Goal: Check status: Check status

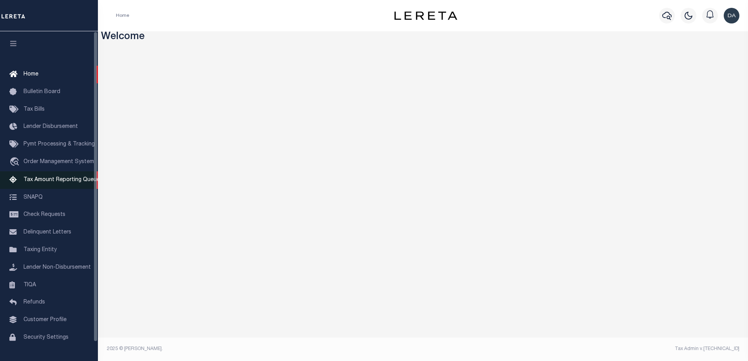
click at [42, 189] on link "Tax Amount Reporting Queue" at bounding box center [49, 180] width 98 height 18
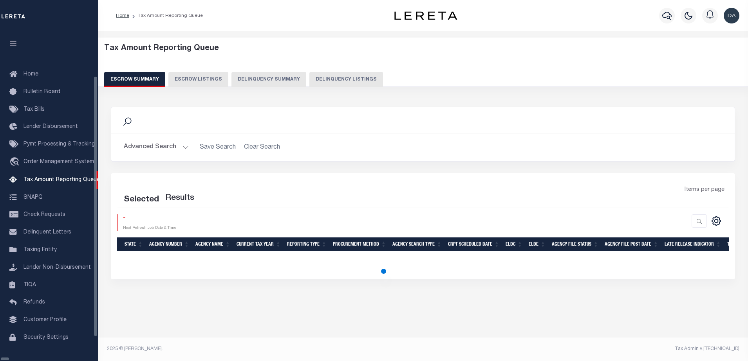
select select "100"
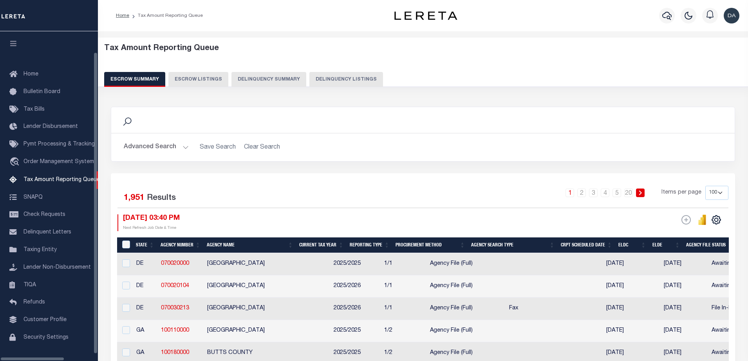
click at [284, 81] on div "Escrow Summary Escrow Listings Delinquency Summary Delinquency Listings" at bounding box center [423, 79] width 638 height 14
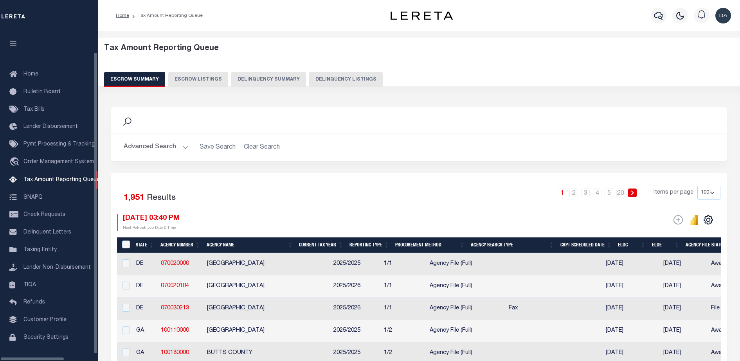
scroll to position [20, 0]
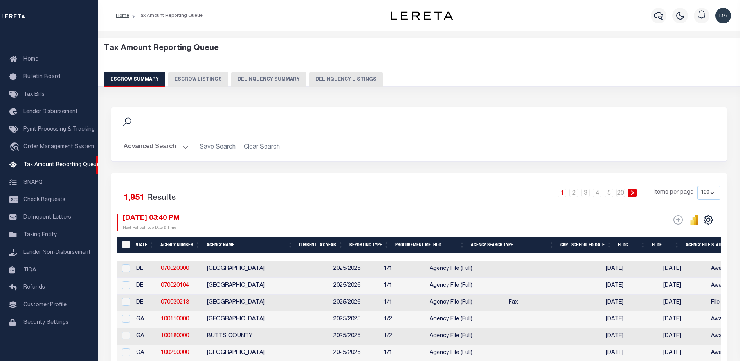
click at [350, 82] on button "Delinquency Listings" at bounding box center [346, 79] width 74 height 15
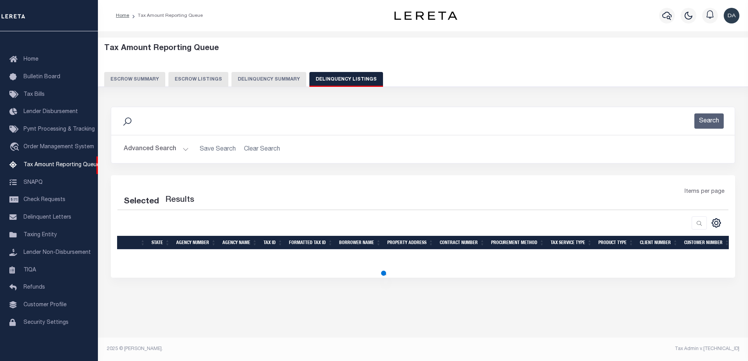
click at [159, 153] on button "Advanced Search" at bounding box center [156, 149] width 65 height 15
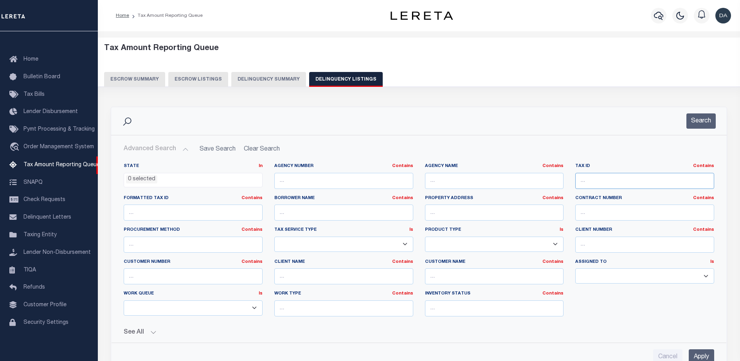
click at [611, 178] on input "text" at bounding box center [644, 181] width 139 height 16
paste input "03119 00027"
select select "100"
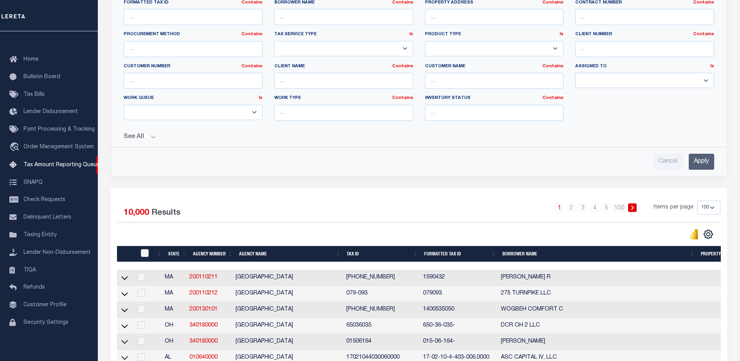
type input "03119 00027"
click at [699, 164] on input "Apply" at bounding box center [701, 162] width 25 height 16
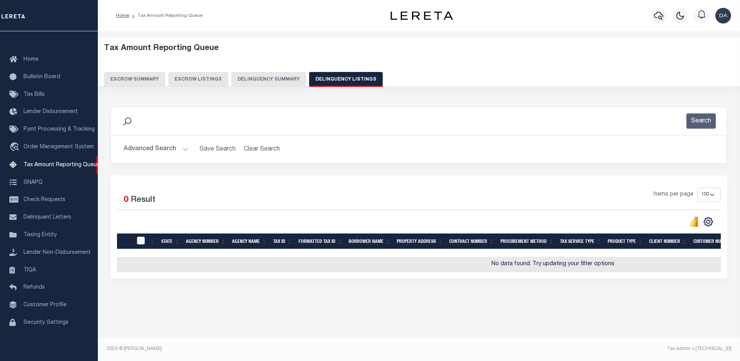
scroll to position [0, 0]
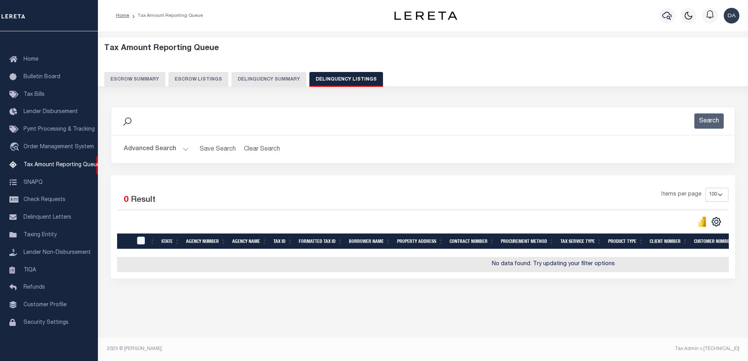
click at [263, 76] on button "Delinquency Summary" at bounding box center [268, 79] width 75 height 15
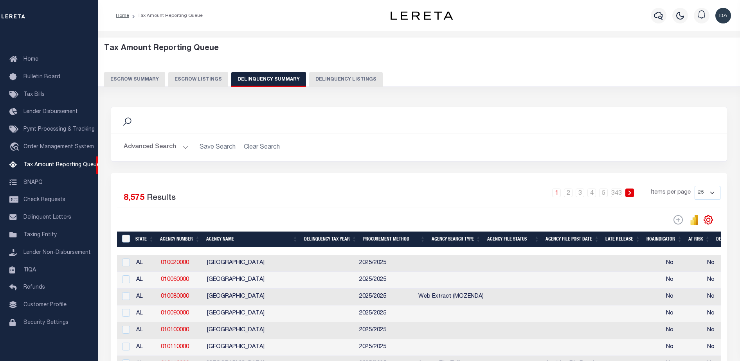
click at [148, 153] on button "Advanced Search" at bounding box center [156, 147] width 65 height 15
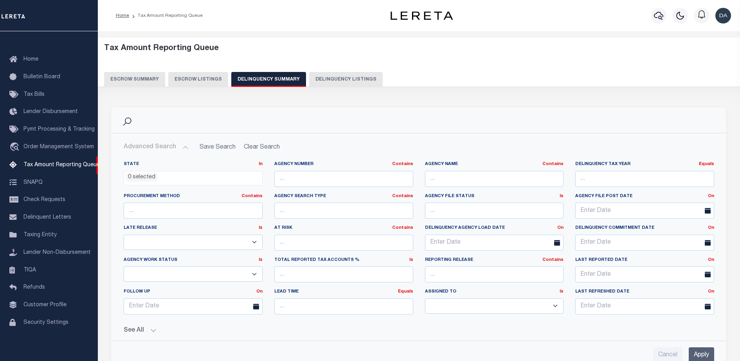
click at [153, 327] on button "See All" at bounding box center [419, 330] width 591 height 7
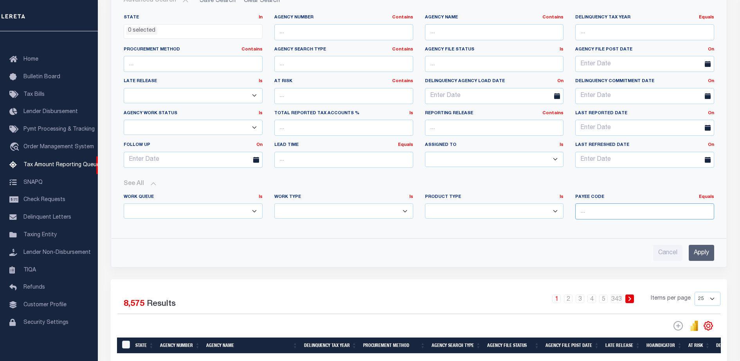
click at [595, 216] on input "number" at bounding box center [644, 212] width 139 height 16
paste input "3401104014"
type input "3401104014"
click at [709, 253] on input "Apply" at bounding box center [701, 253] width 25 height 16
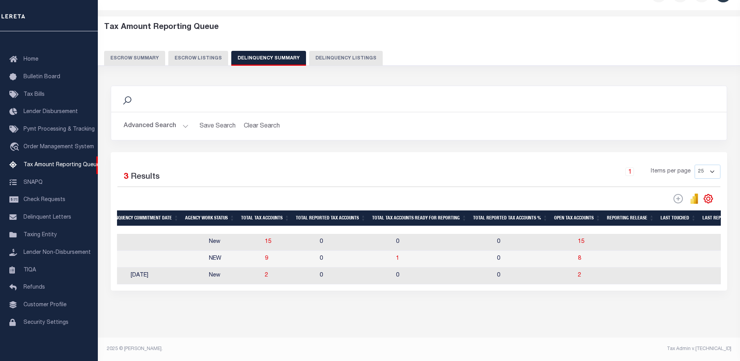
scroll to position [0, 621]
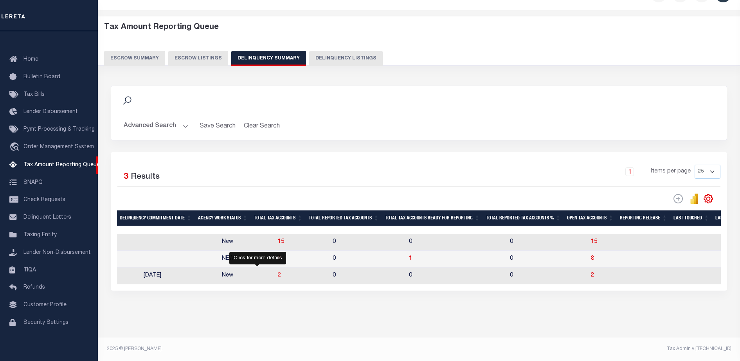
click at [278, 273] on span "2" at bounding box center [279, 275] width 3 height 5
select select "100"
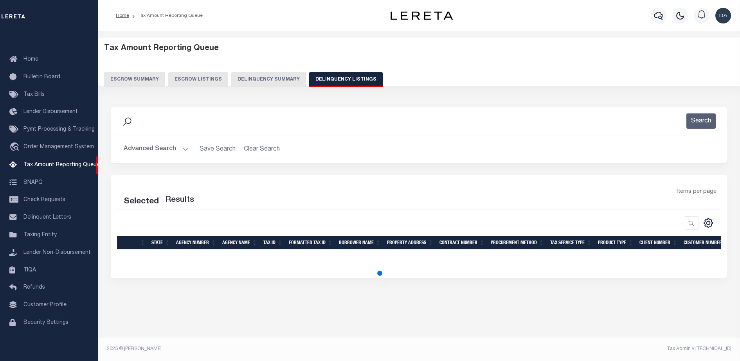
select select "100"
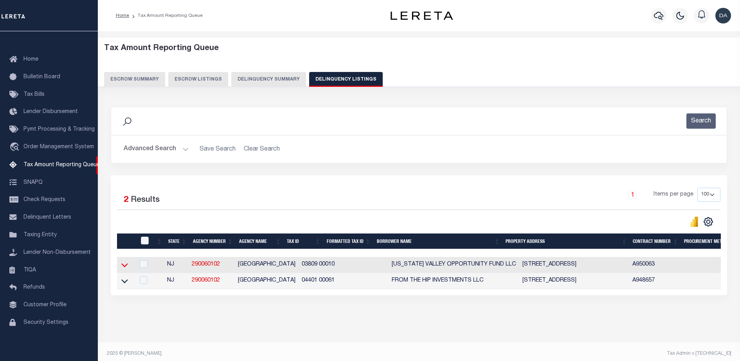
click at [125, 267] on icon at bounding box center [124, 265] width 7 height 8
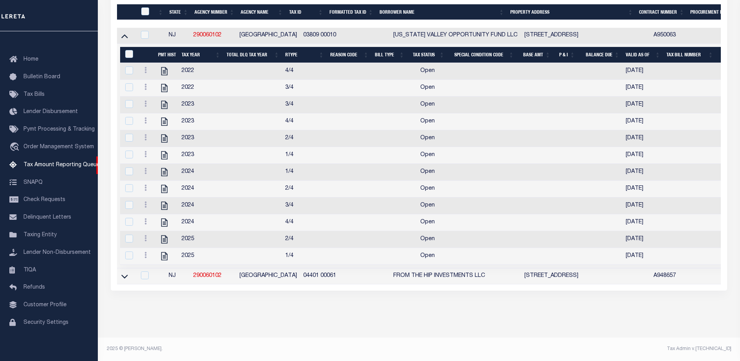
scroll to position [193, 0]
